Goal: Task Accomplishment & Management: Manage account settings

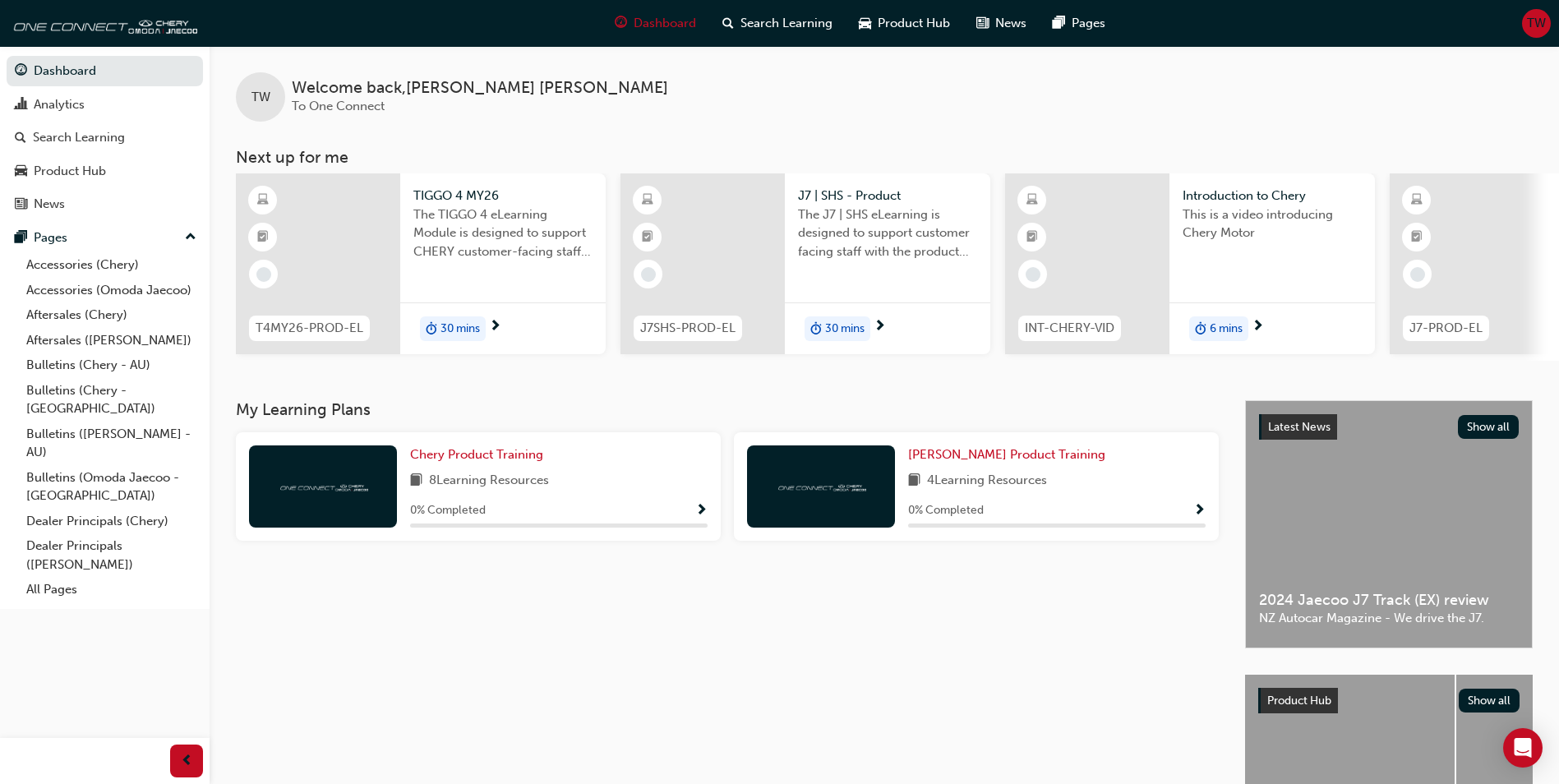
click at [1532, 26] on span "TW" at bounding box center [1537, 23] width 19 height 19
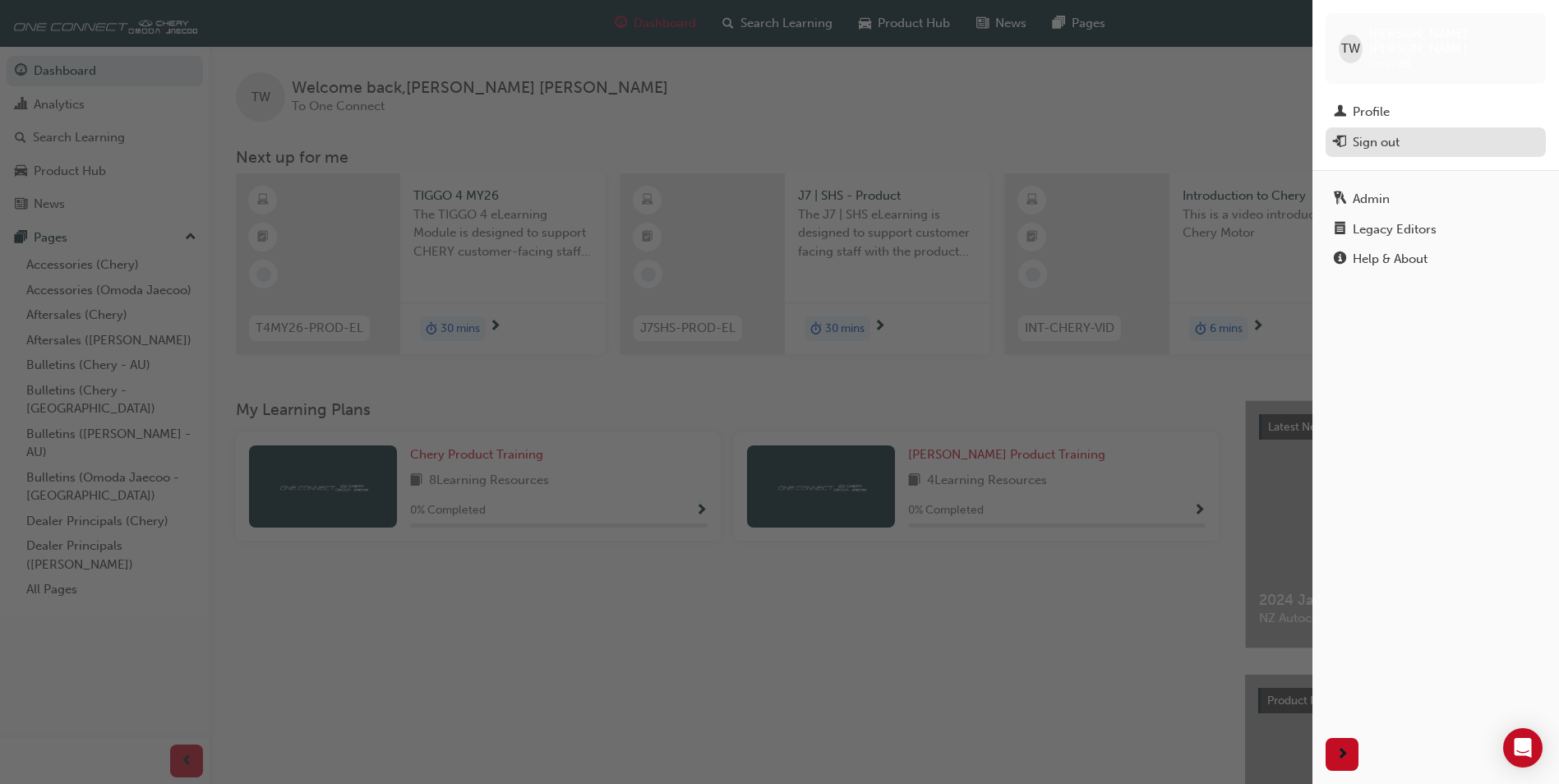
click at [1361, 133] on div "Sign out" at bounding box center [1376, 142] width 47 height 19
